Goal: Task Accomplishment & Management: Use online tool/utility

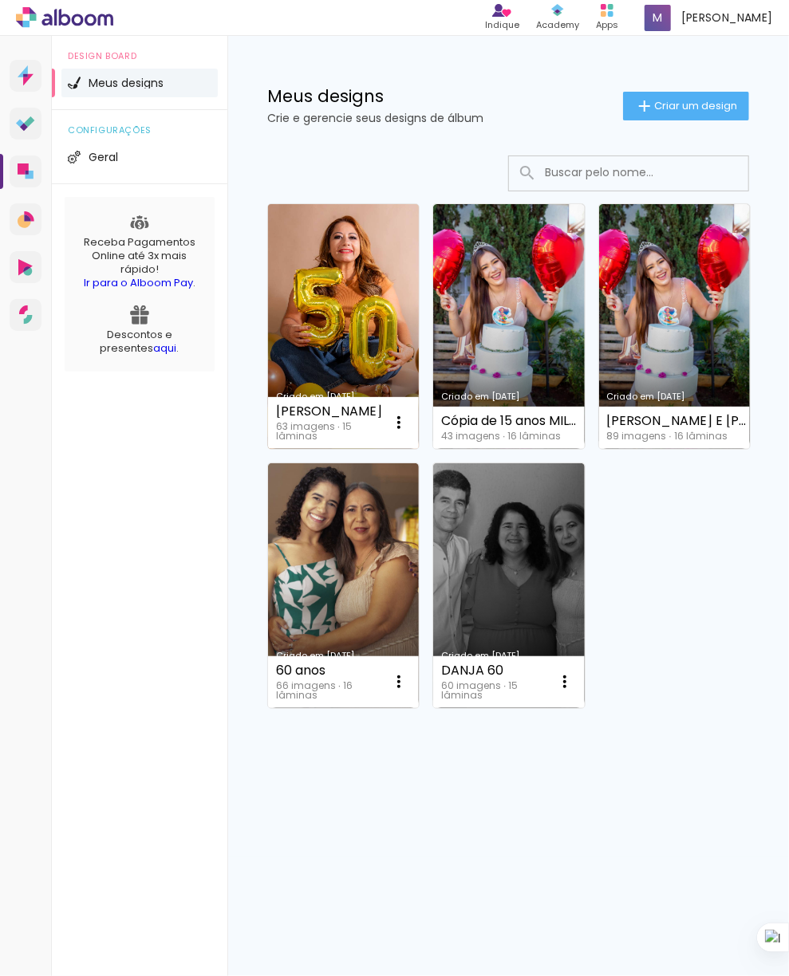
click at [375, 301] on link "Criado em [DATE]" at bounding box center [343, 326] width 151 height 245
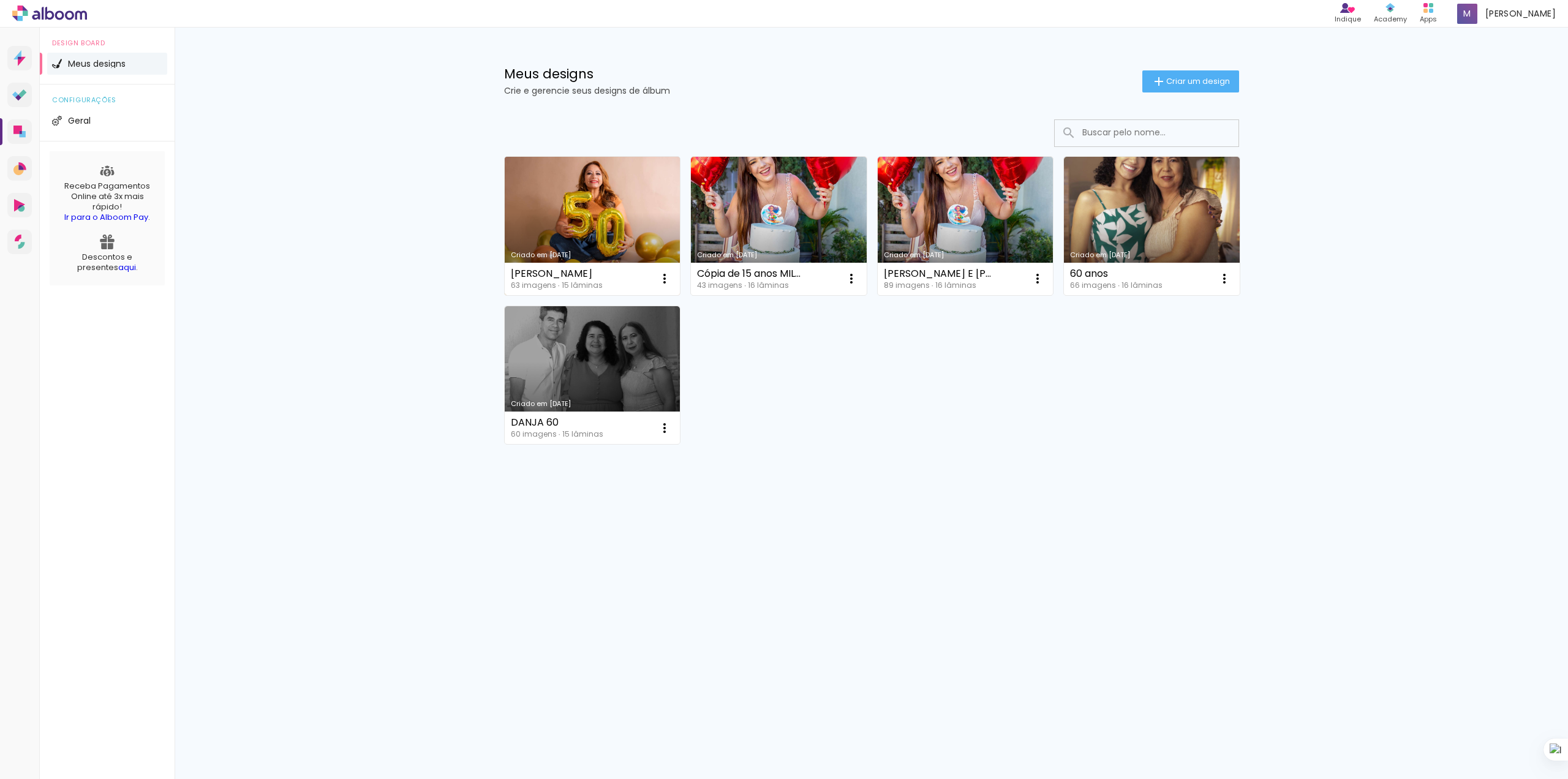
click at [610, 195] on link "Criado em [DATE]" at bounding box center [592, 226] width 176 height 138
